Goal: Task Accomplishment & Management: Manage account settings

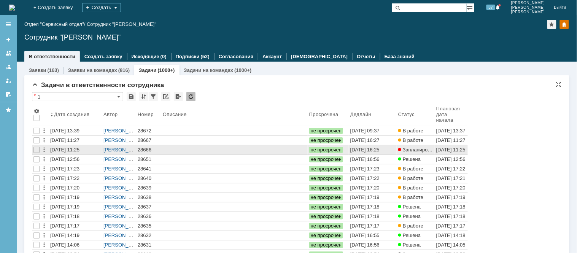
click at [143, 149] on div "28666" at bounding box center [149, 150] width 22 height 6
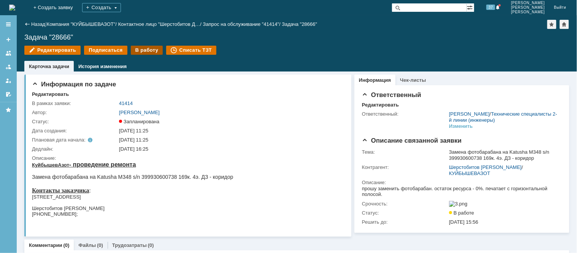
click at [148, 50] on div "В работу" at bounding box center [147, 50] width 32 height 9
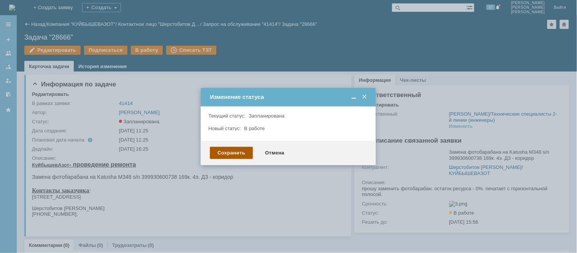
click at [242, 153] on div "Сохранить" at bounding box center [231, 153] width 43 height 12
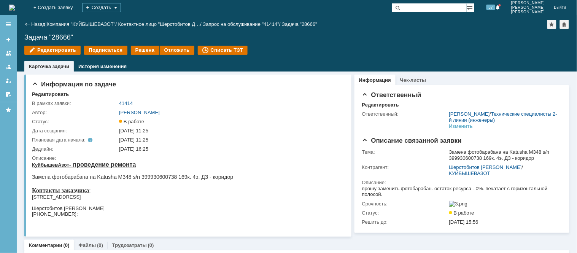
click at [28, 22] on div "Назад" at bounding box center [34, 24] width 21 height 6
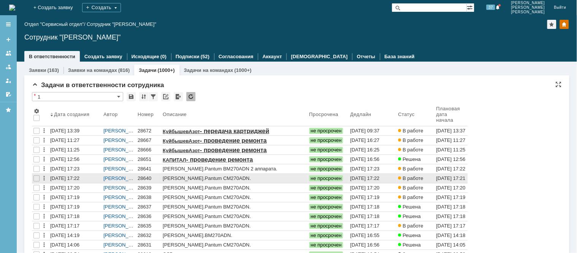
click at [143, 176] on div "28640" at bounding box center [149, 178] width 22 height 6
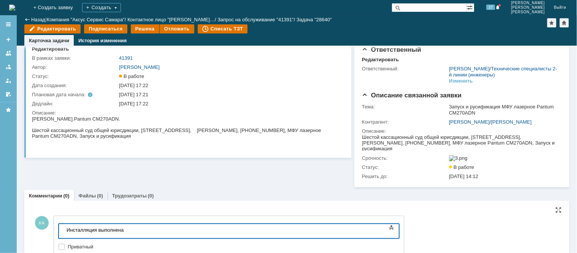
click at [133, 234] on body "Инсталляция выполнена" at bounding box center [120, 230] width 114 height 13
drag, startPoint x: 135, startPoint y: 230, endPoint x: 102, endPoint y: 464, distance: 236.5
click at [63, 235] on html "Инсталляция выполнена." at bounding box center [120, 230] width 114 height 13
copy div "Инсталляция выполнена."
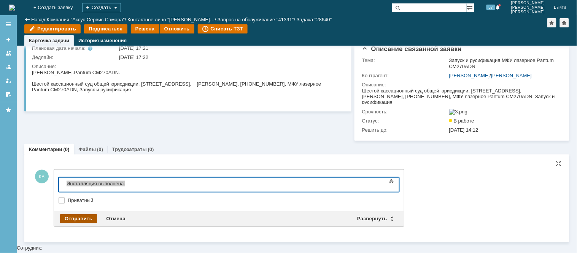
click at [86, 223] on div "Отправить" at bounding box center [78, 218] width 37 height 9
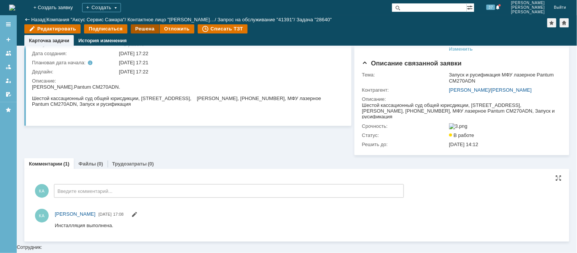
click at [143, 27] on div "Решена" at bounding box center [145, 28] width 29 height 9
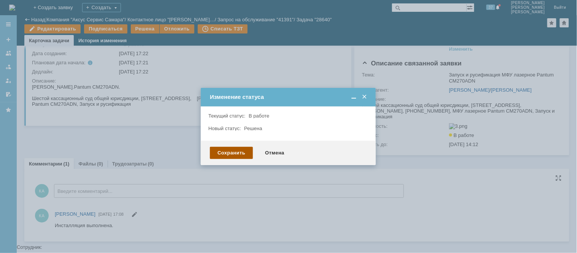
click at [229, 153] on div "Сохранить" at bounding box center [231, 153] width 43 height 12
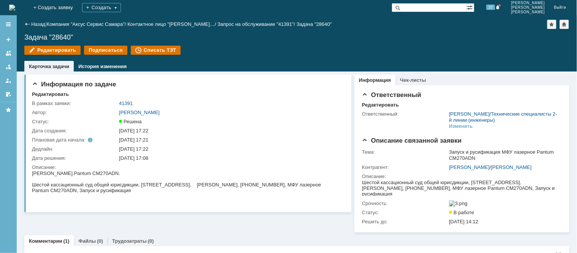
click at [30, 22] on div "Назад" at bounding box center [34, 24] width 21 height 6
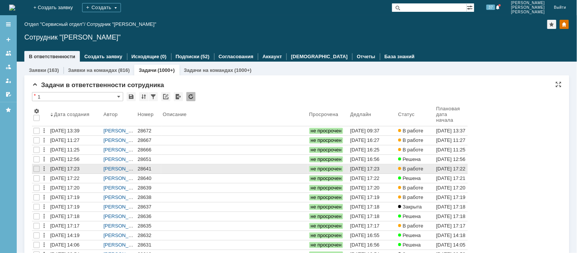
click at [147, 169] on div "28641" at bounding box center [149, 169] width 22 height 6
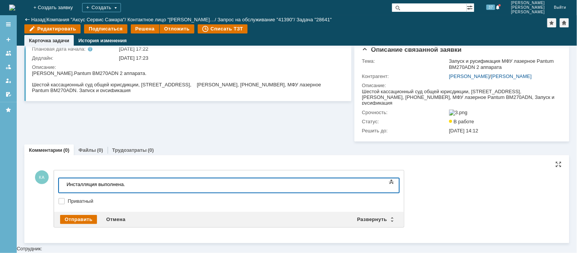
scroll to position [66, 0]
click at [81, 223] on div "Отправить" at bounding box center [78, 218] width 37 height 9
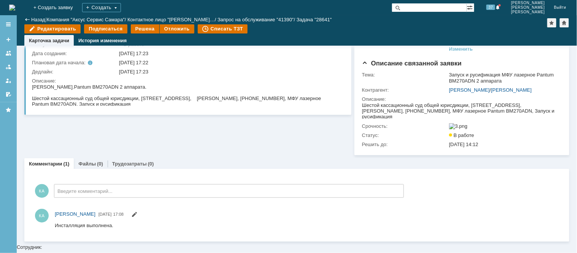
scroll to position [0, 0]
click at [141, 30] on div "Решена" at bounding box center [145, 28] width 29 height 9
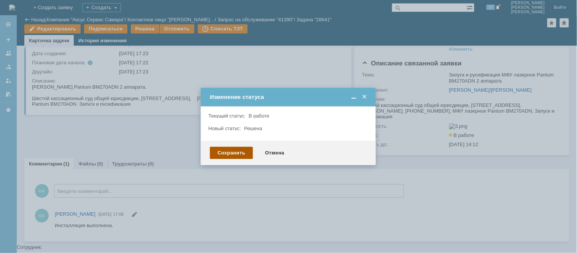
click at [227, 149] on div "Сохранить" at bounding box center [231, 153] width 43 height 12
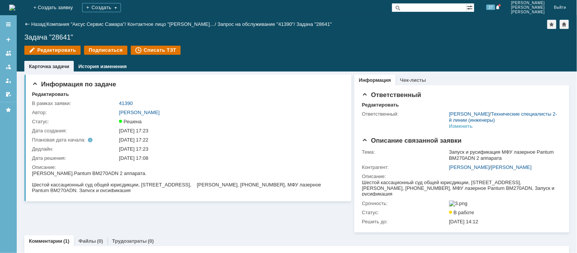
click at [12, 7] on img at bounding box center [12, 8] width 6 height 6
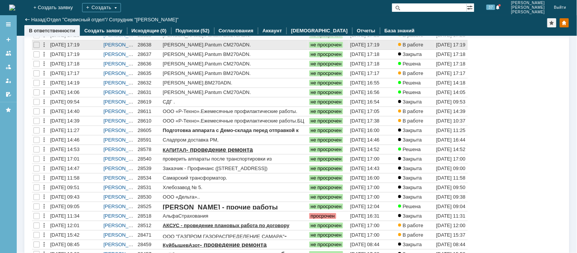
click at [147, 41] on link "28638" at bounding box center [148, 44] width 25 height 9
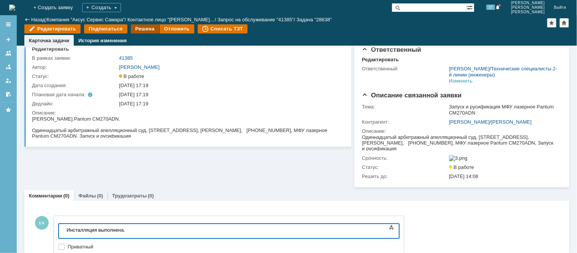
click at [135, 27] on div "Решена" at bounding box center [145, 28] width 29 height 9
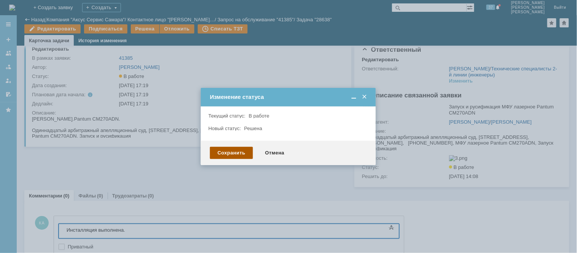
click at [237, 154] on div "Сохранить" at bounding box center [231, 153] width 43 height 12
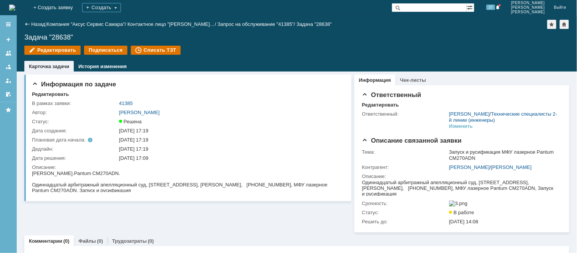
click at [15, 8] on img at bounding box center [12, 8] width 6 height 6
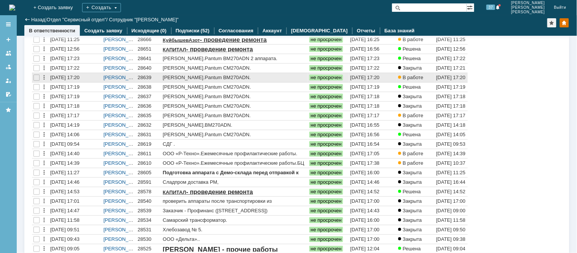
click at [143, 78] on div "28639" at bounding box center [149, 78] width 22 height 6
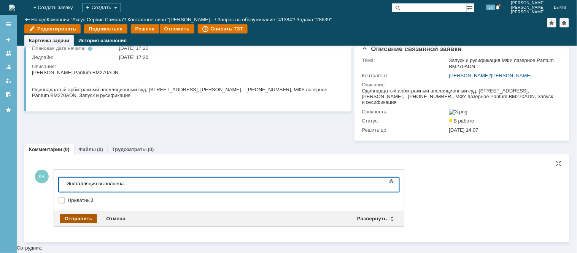
click at [75, 223] on div "Отправить" at bounding box center [78, 218] width 37 height 9
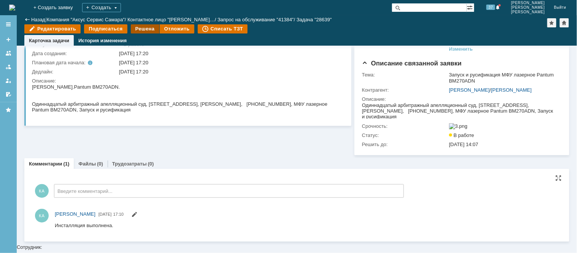
click at [135, 29] on div "Решена" at bounding box center [145, 28] width 29 height 9
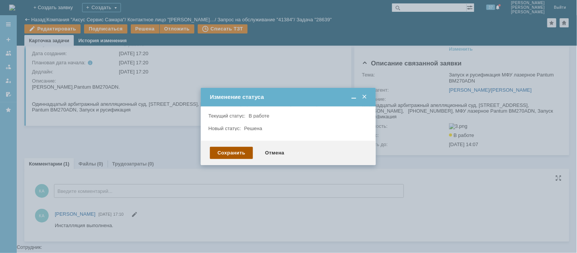
click at [237, 155] on div "Сохранить" at bounding box center [231, 153] width 43 height 12
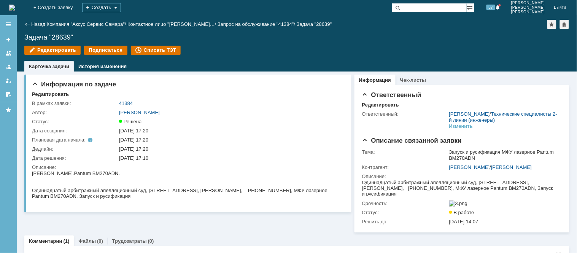
click at [15, 6] on img at bounding box center [12, 8] width 6 height 6
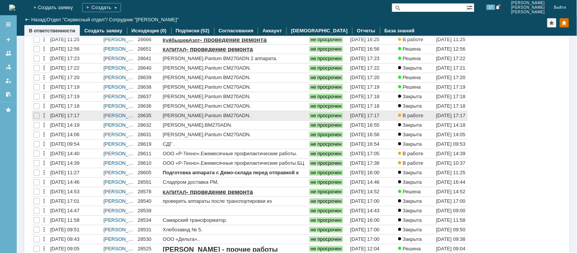
click at [139, 113] on div "28635" at bounding box center [149, 116] width 22 height 6
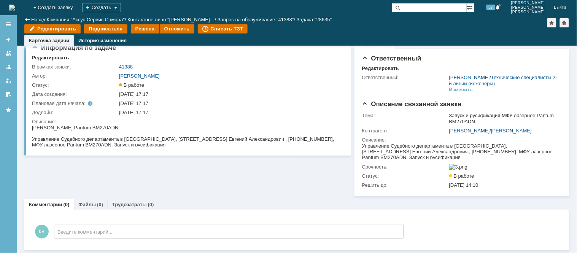
click at [15, 5] on img at bounding box center [12, 8] width 6 height 6
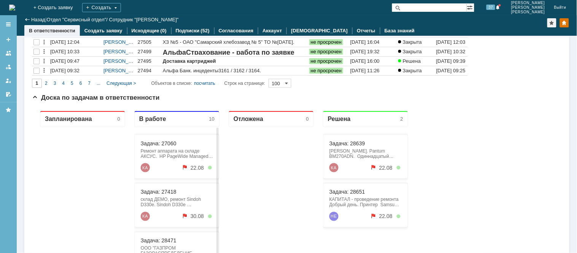
drag, startPoint x: 164, startPoint y: 151, endPoint x: 152, endPoint y: 166, distance: 18.9
click at [152, 166] on div "КА 22.08" at bounding box center [176, 167] width 72 height 9
click at [168, 154] on div "Ремонт аппарата на складе АКСУС. HP PageWide Managed E77650dn NLBVM8X16L не печ…" at bounding box center [176, 153] width 72 height 11
click at [166, 143] on link "Задача: 27060" at bounding box center [158, 143] width 36 height 6
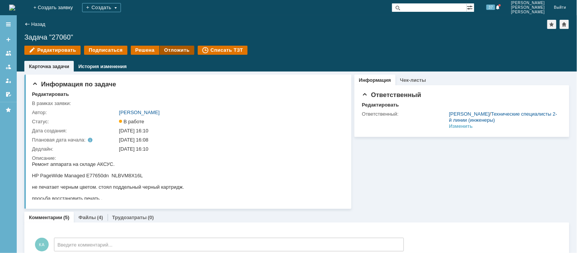
click at [177, 49] on div "Отложить" at bounding box center [177, 50] width 35 height 9
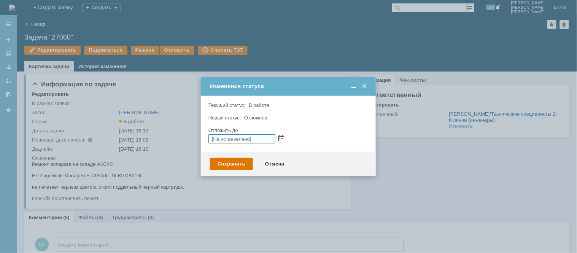
click at [279, 136] on span at bounding box center [281, 139] width 6 height 6
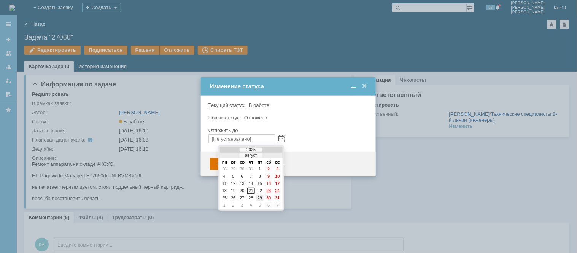
click at [260, 195] on div "29" at bounding box center [260, 198] width 8 height 6
type input "[DATE] 17:11"
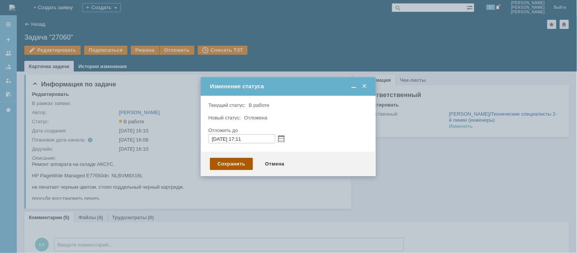
click at [232, 165] on div "Сохранить" at bounding box center [231, 164] width 43 height 12
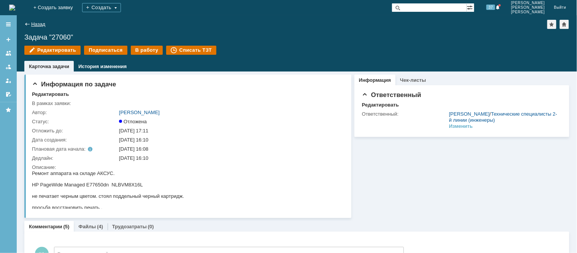
click at [32, 25] on link "Назад" at bounding box center [38, 24] width 14 height 6
